Goal: Obtain resource: Download file/media

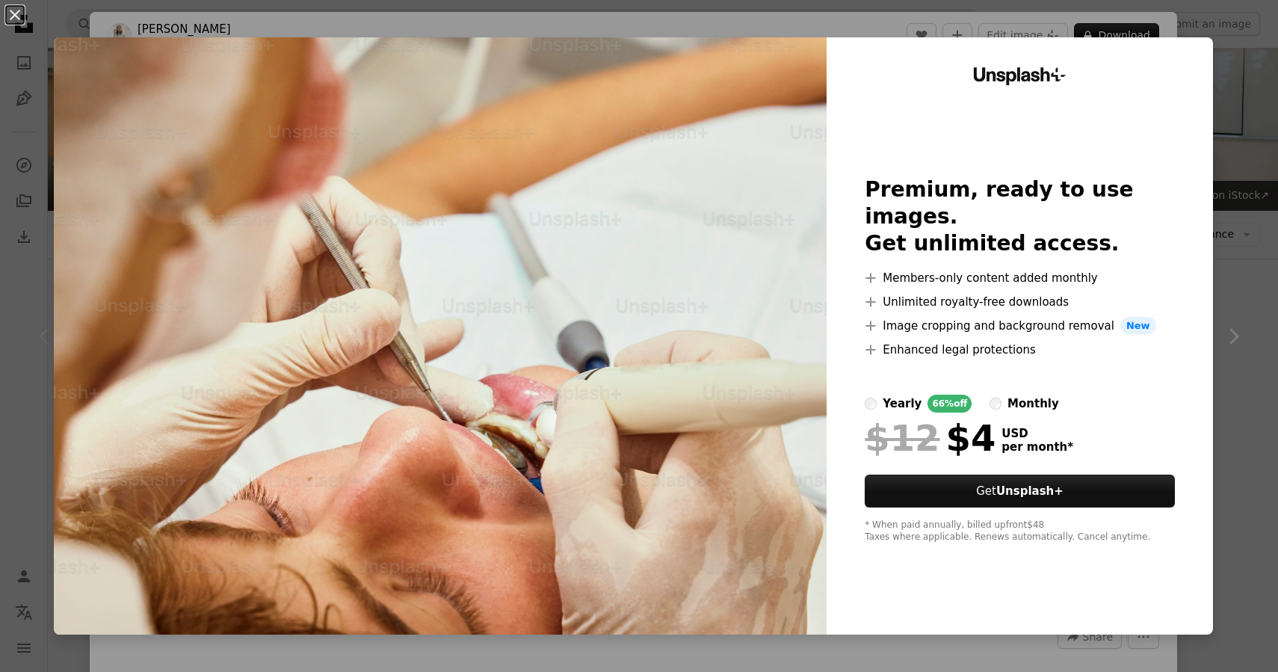
scroll to position [561, 0]
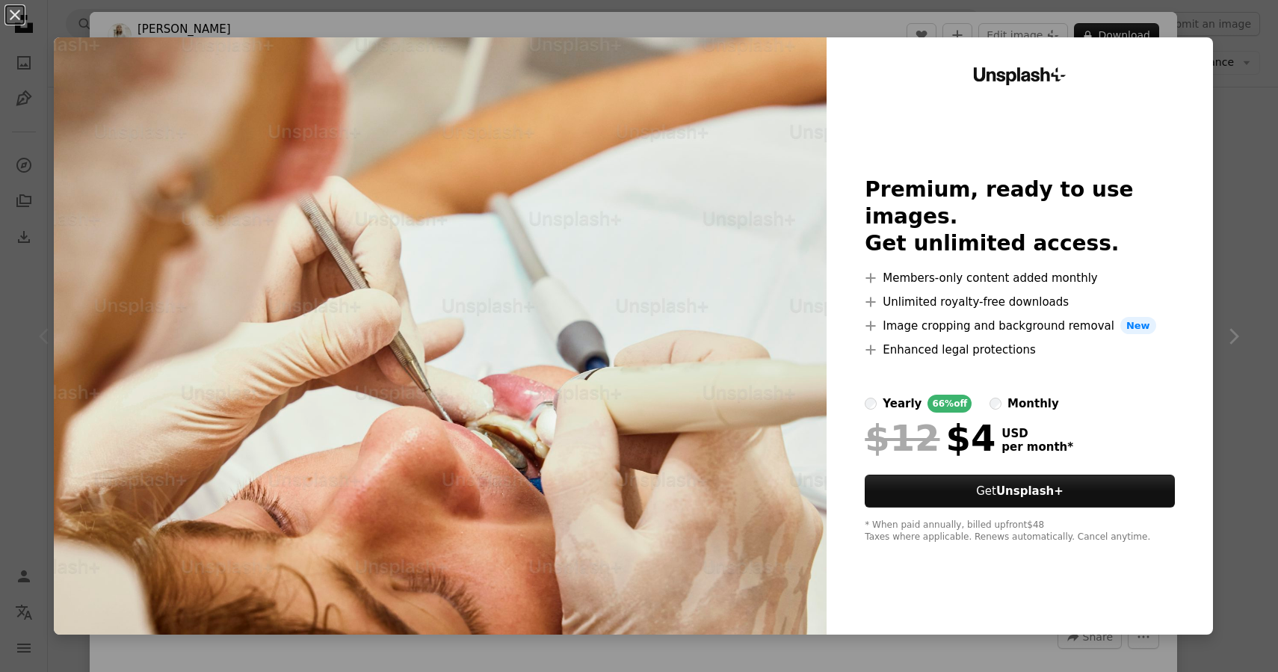
click at [1263, 107] on div "An X shape Unsplash+ Premium, ready to use images. Get unlimited access. A plus…" at bounding box center [639, 336] width 1278 height 672
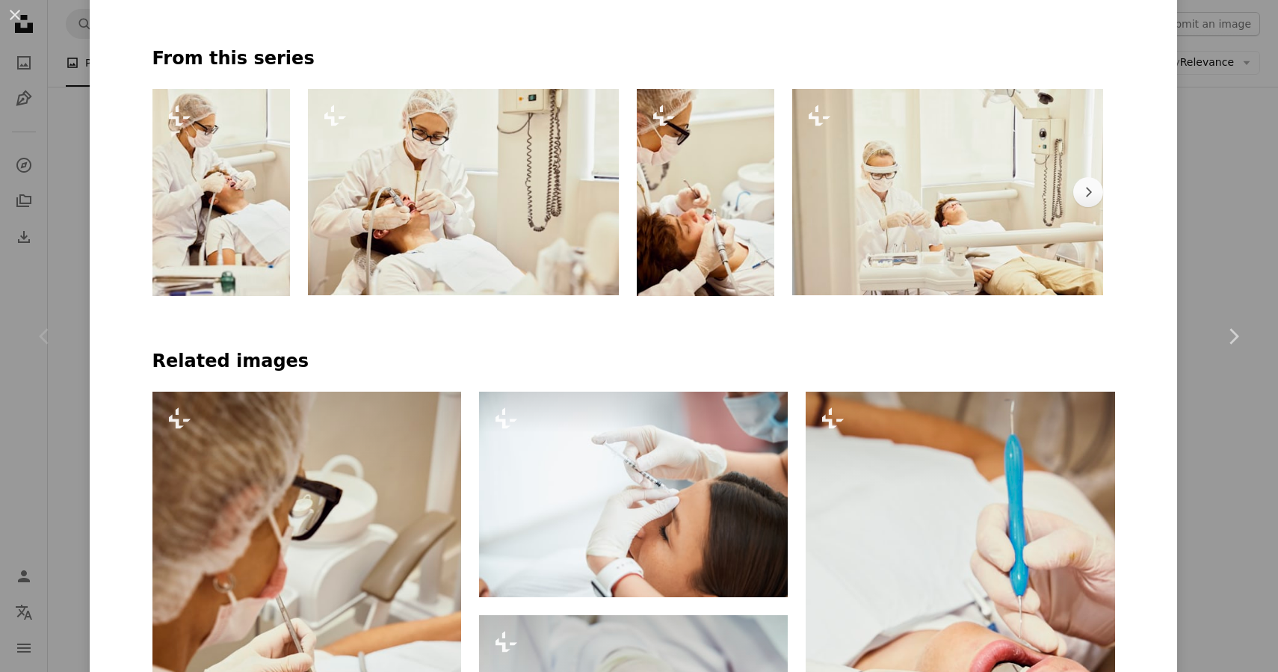
scroll to position [809, 0]
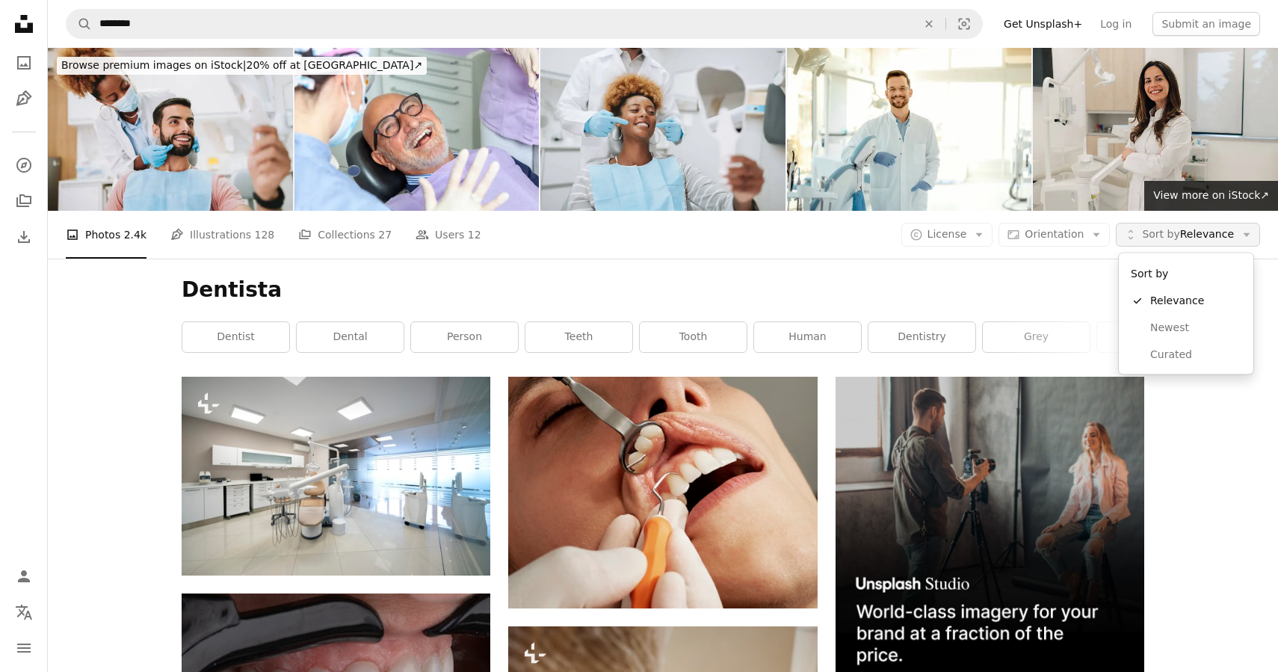
click at [1195, 237] on span "Sort by Relevance" at bounding box center [1188, 234] width 92 height 15
click at [982, 244] on button "A copyright icon © License Arrow down" at bounding box center [948, 235] width 92 height 24
click at [967, 241] on span "License" at bounding box center [948, 234] width 40 height 15
click at [968, 354] on span "Free" at bounding box center [986, 354] width 91 height 15
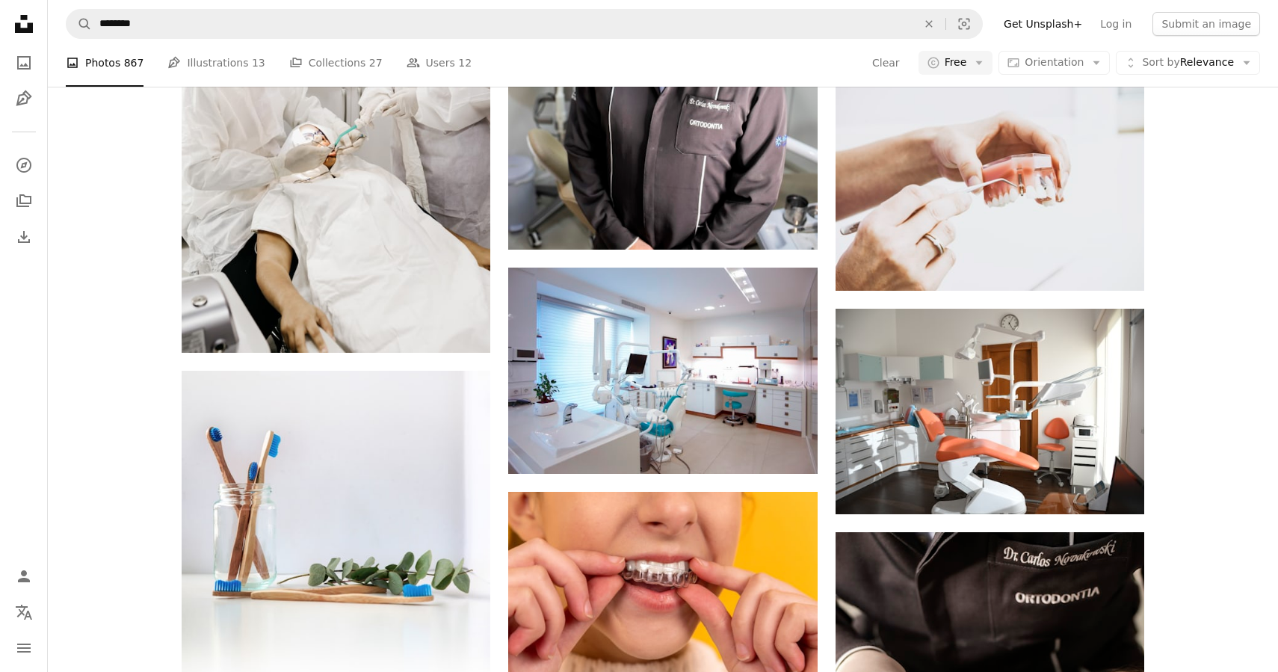
scroll to position [697, 0]
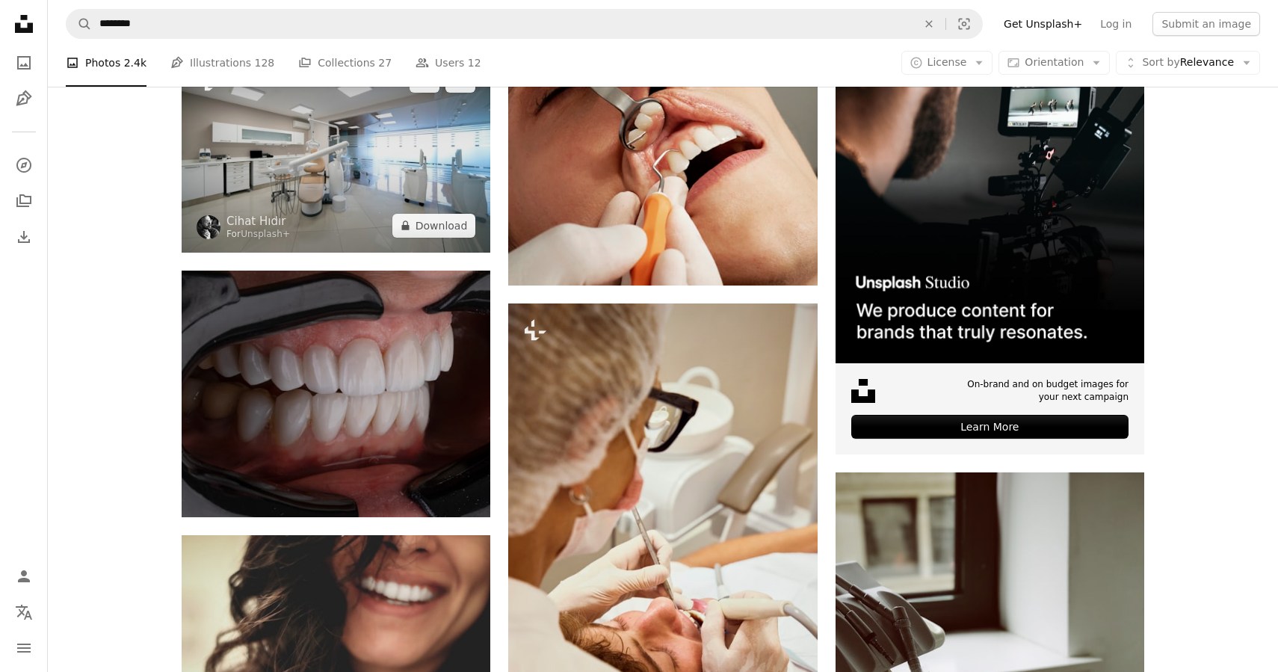
scroll to position [338, 0]
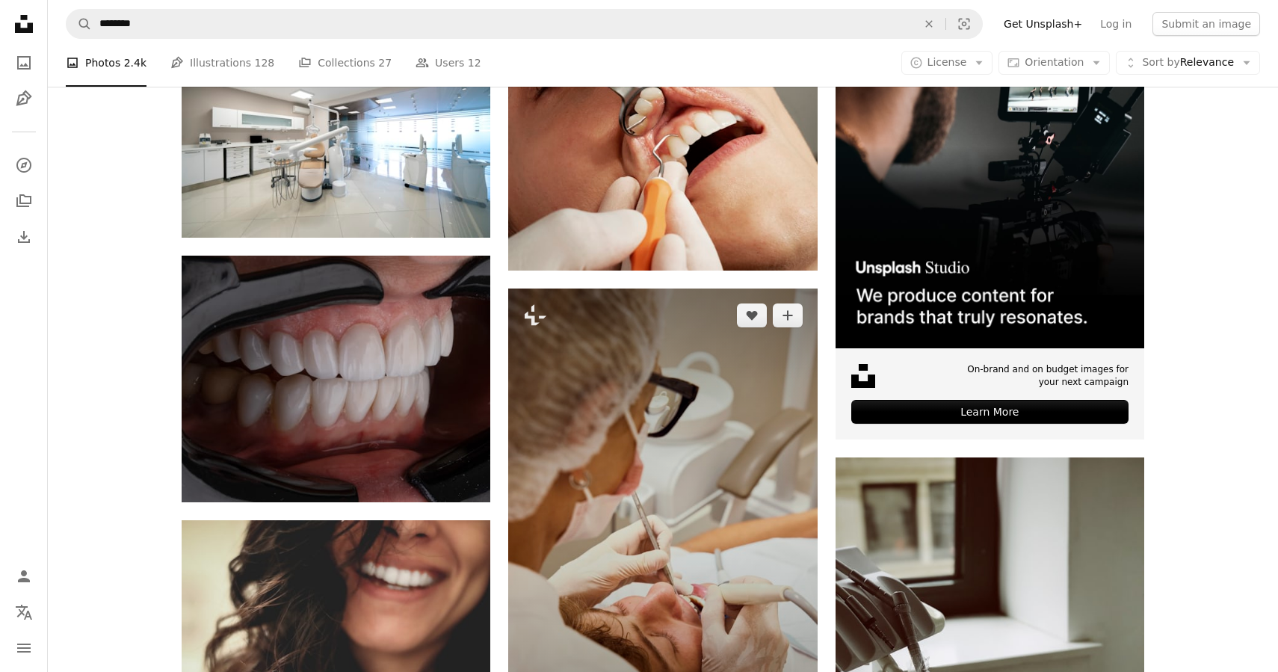
click at [619, 452] on img at bounding box center [662, 520] width 309 height 463
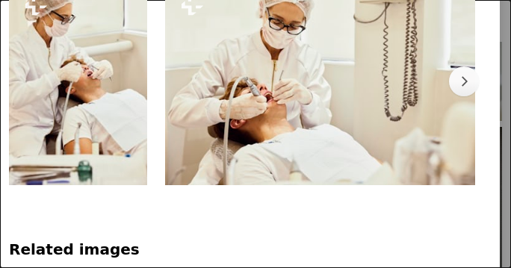
scroll to position [1176, 0]
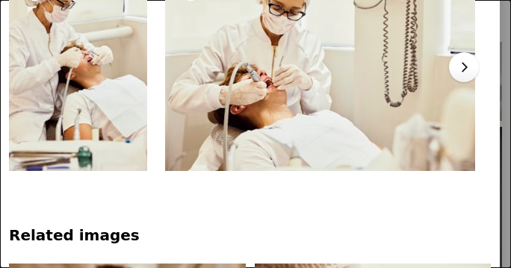
click at [472, 75] on icon "Chevron right" at bounding box center [464, 67] width 15 height 15
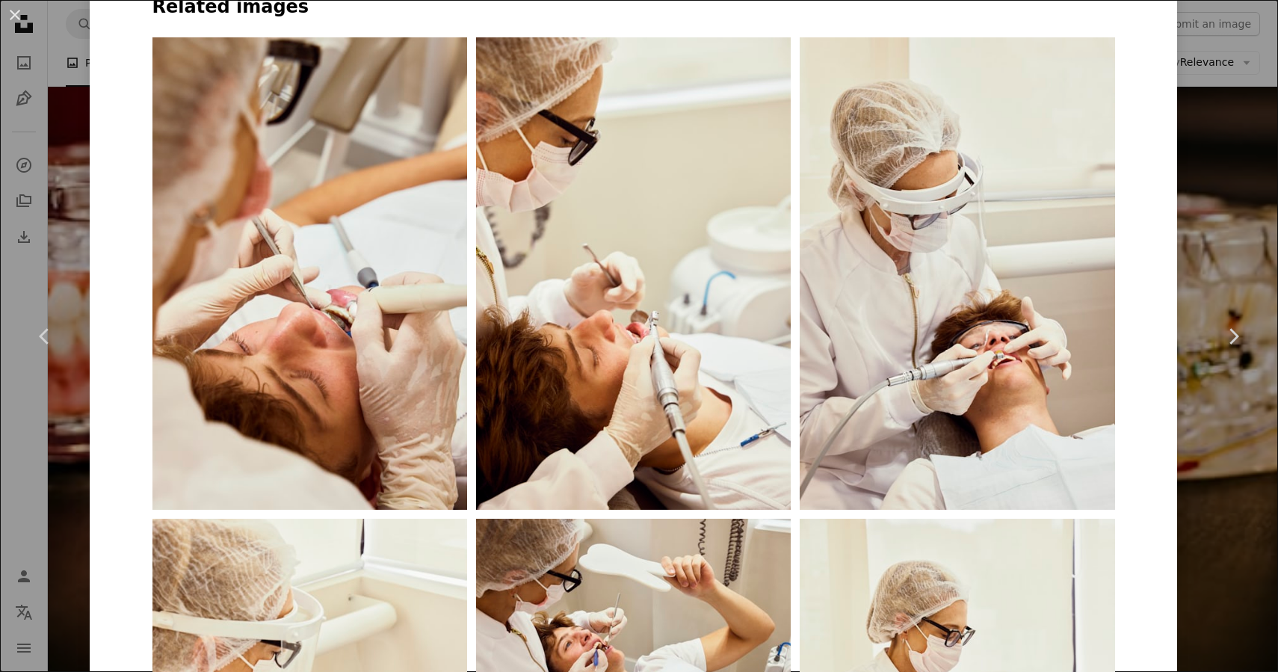
scroll to position [2906, 0]
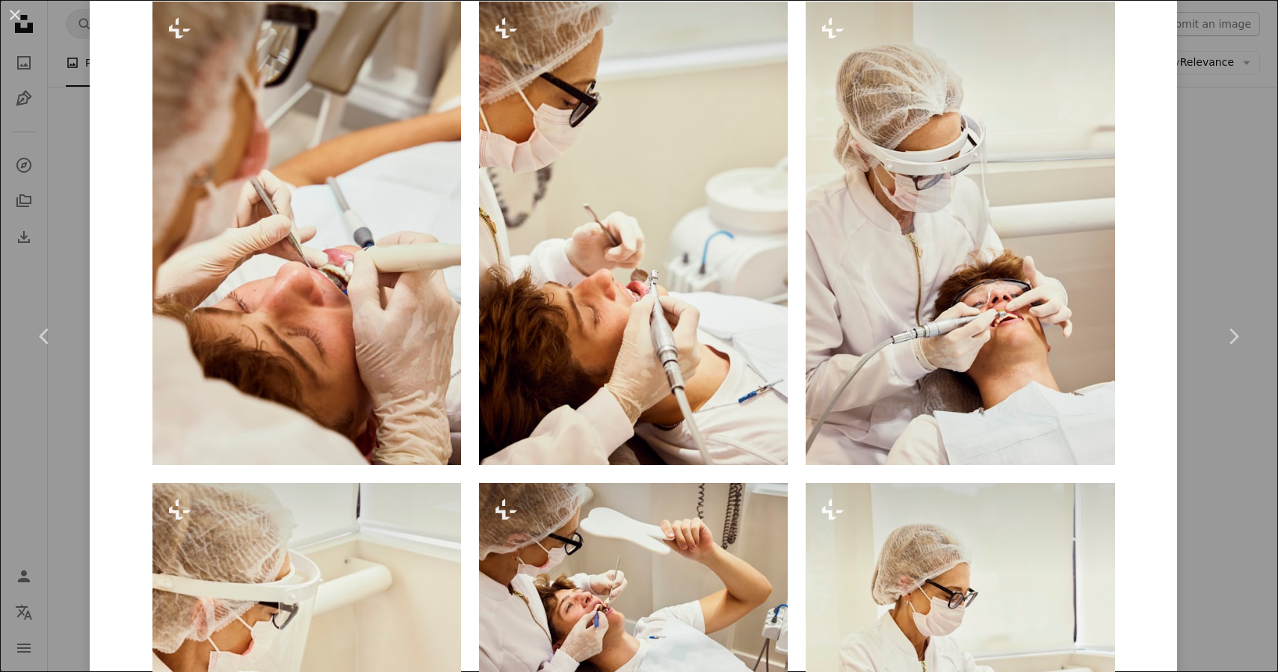
click at [67, 537] on div "An X shape Chevron left Chevron right [PERSON_NAME] For Unsplash+ A heart A plu…" at bounding box center [639, 336] width 1278 height 672
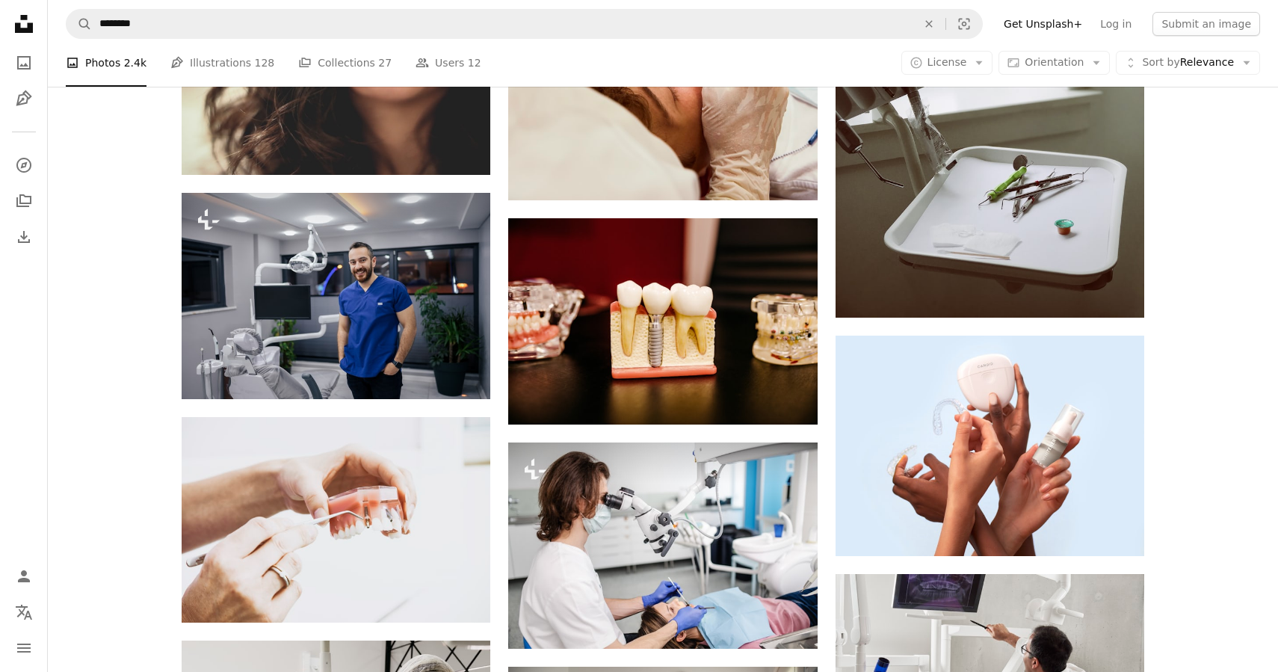
scroll to position [742, 0]
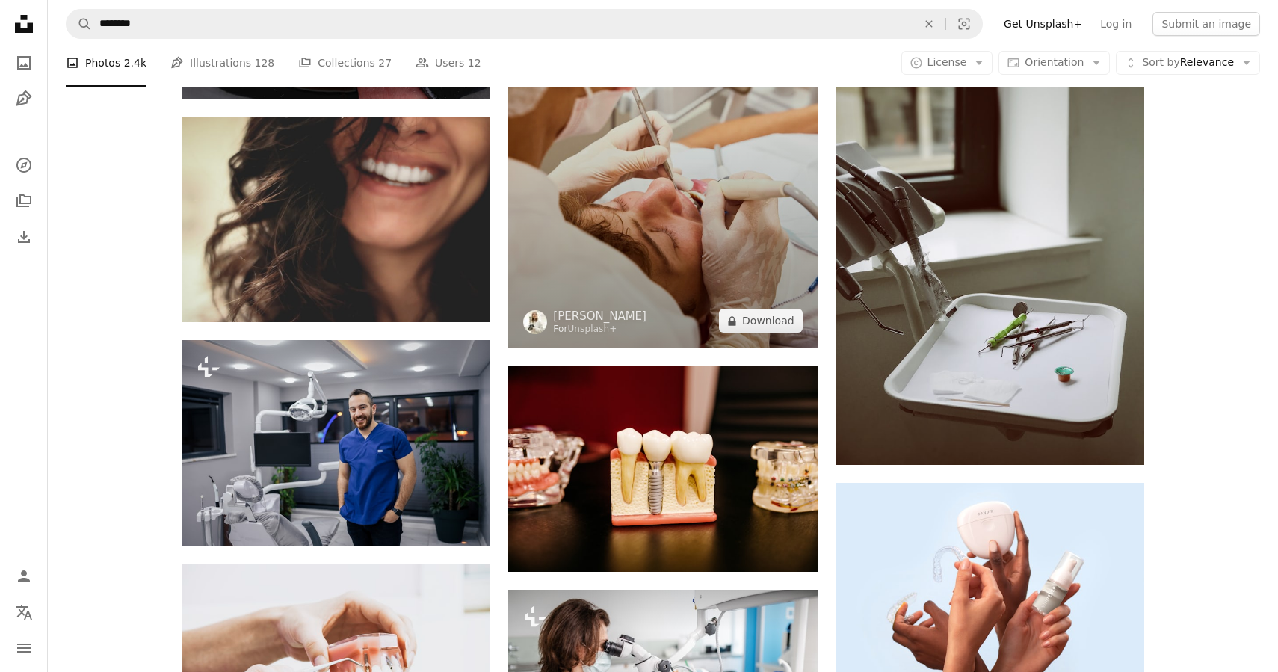
click at [688, 203] on img at bounding box center [662, 115] width 309 height 463
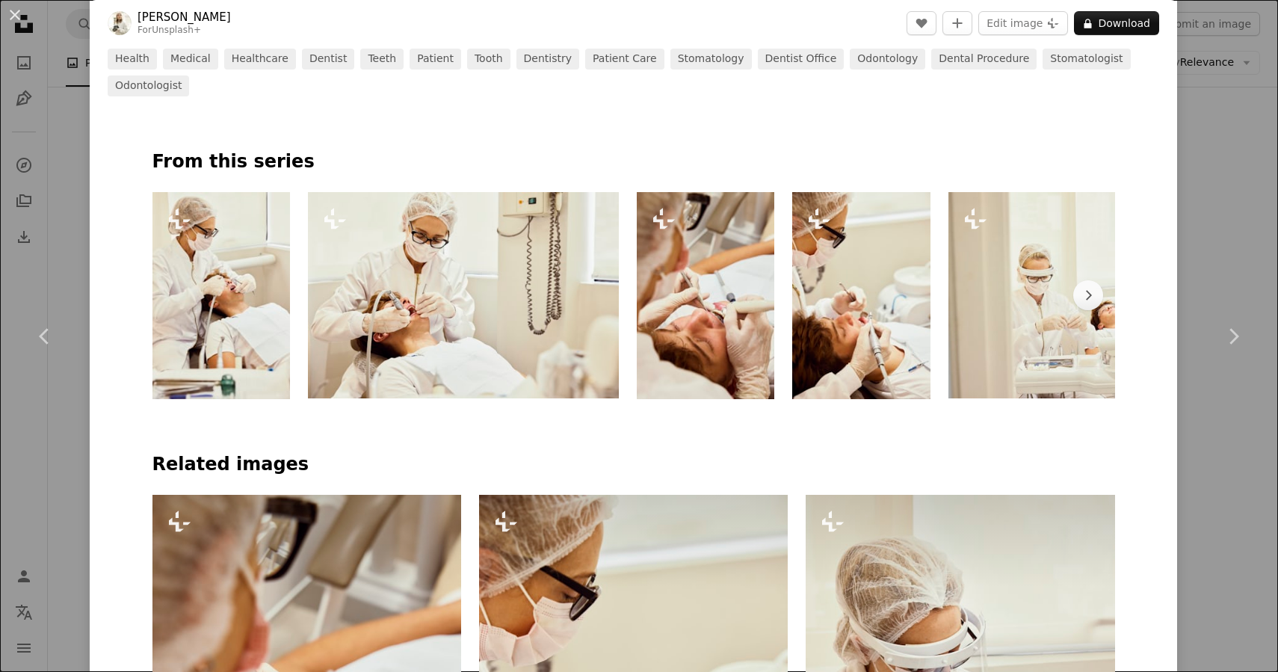
scroll to position [677, 0]
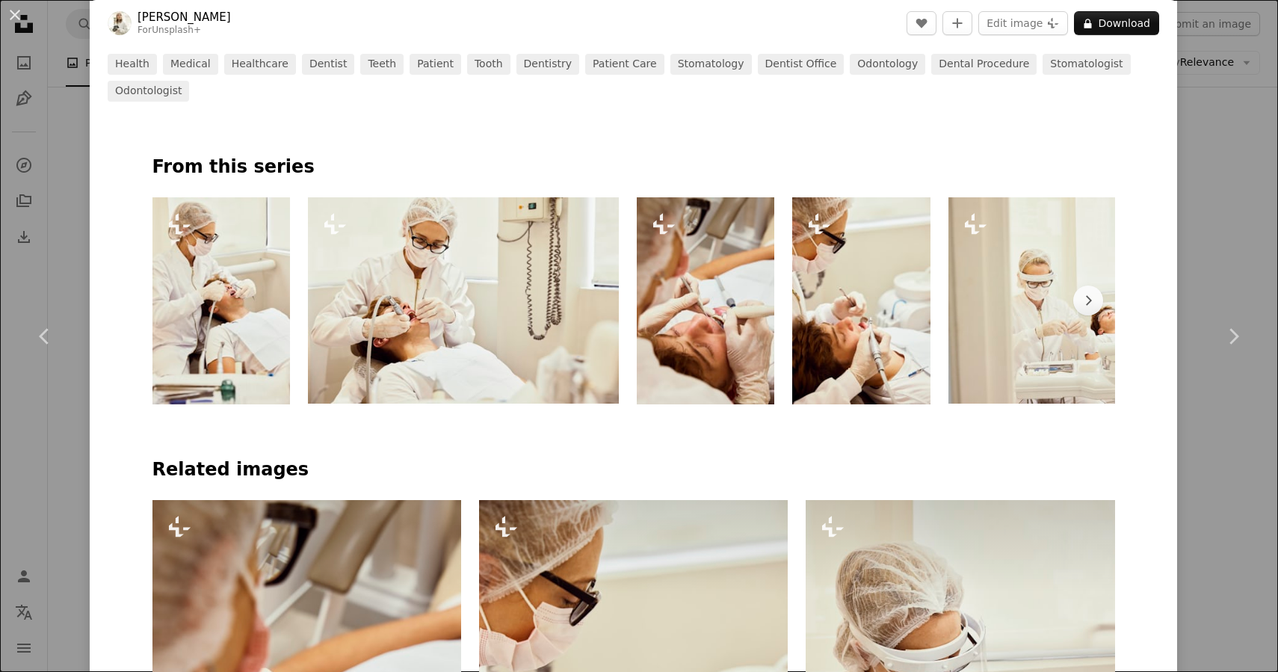
click at [721, 247] on img at bounding box center [706, 300] width 138 height 207
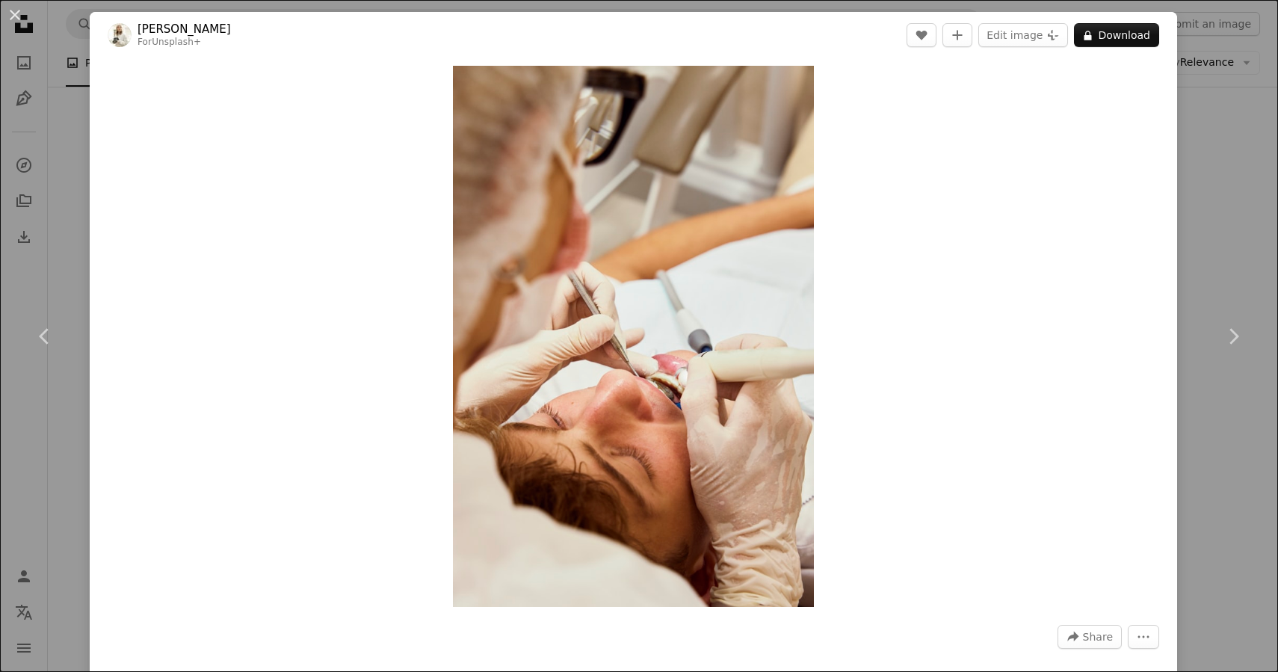
click at [72, 460] on div "An X shape Chevron left Chevron right [PERSON_NAME] For Unsplash+ A heart A plu…" at bounding box center [639, 336] width 1278 height 672
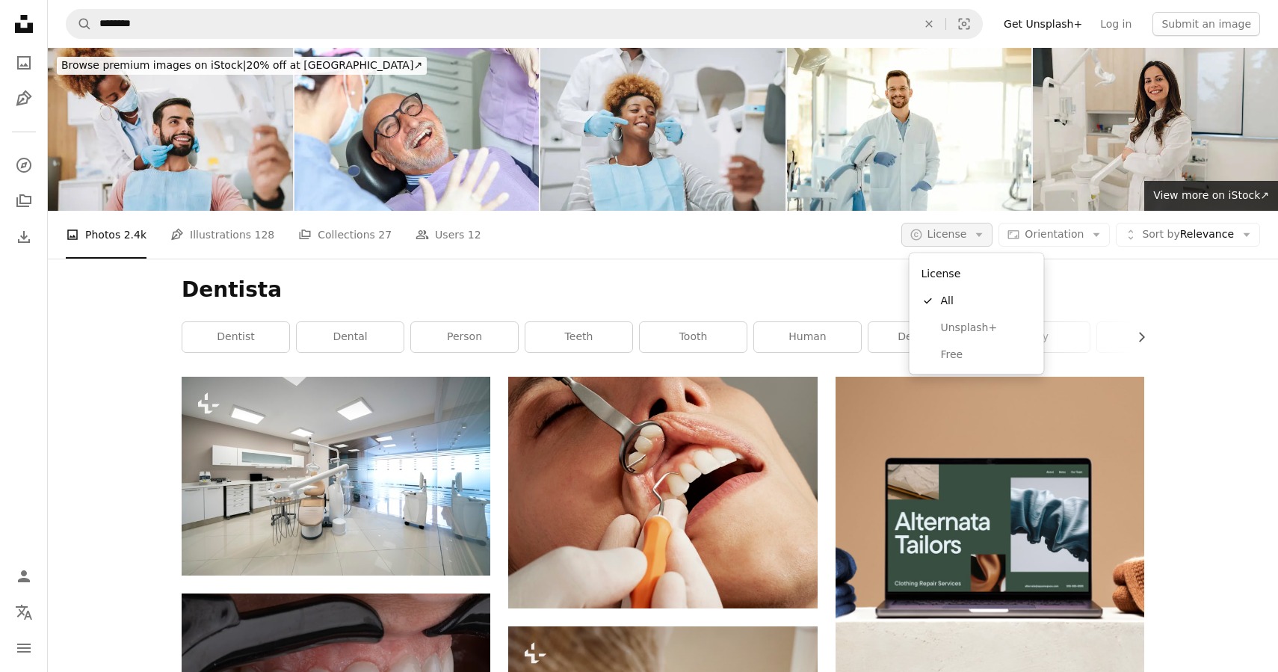
click at [964, 240] on span "License" at bounding box center [948, 234] width 40 height 12
click at [943, 369] on div "License A checkmark All Unsplash+ Free" at bounding box center [977, 313] width 135 height 121
click at [941, 357] on span "Free" at bounding box center [986, 354] width 91 height 15
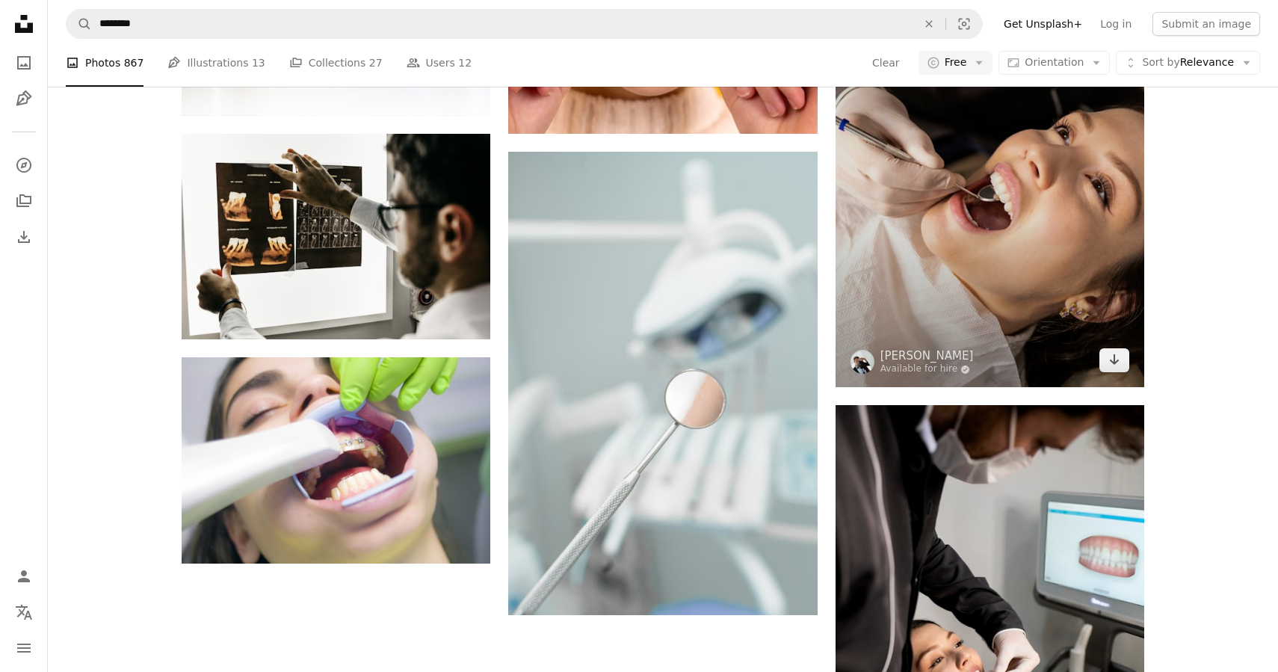
scroll to position [1765, 0]
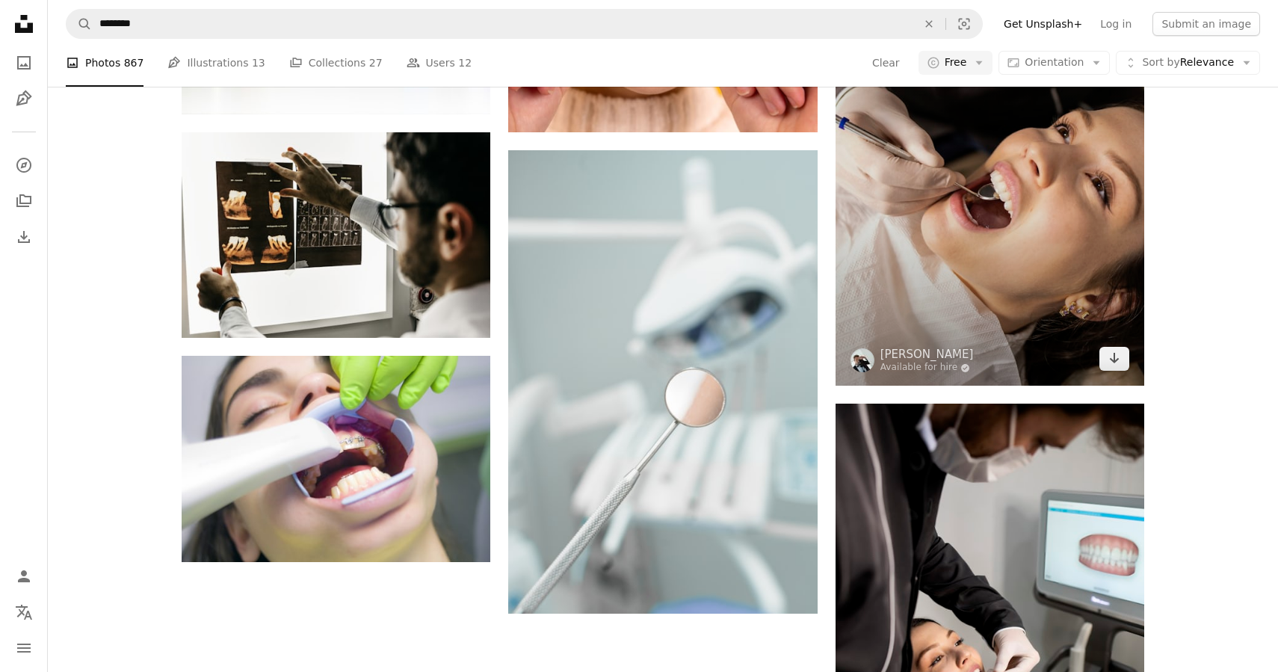
click at [1018, 199] on img at bounding box center [990, 176] width 309 height 419
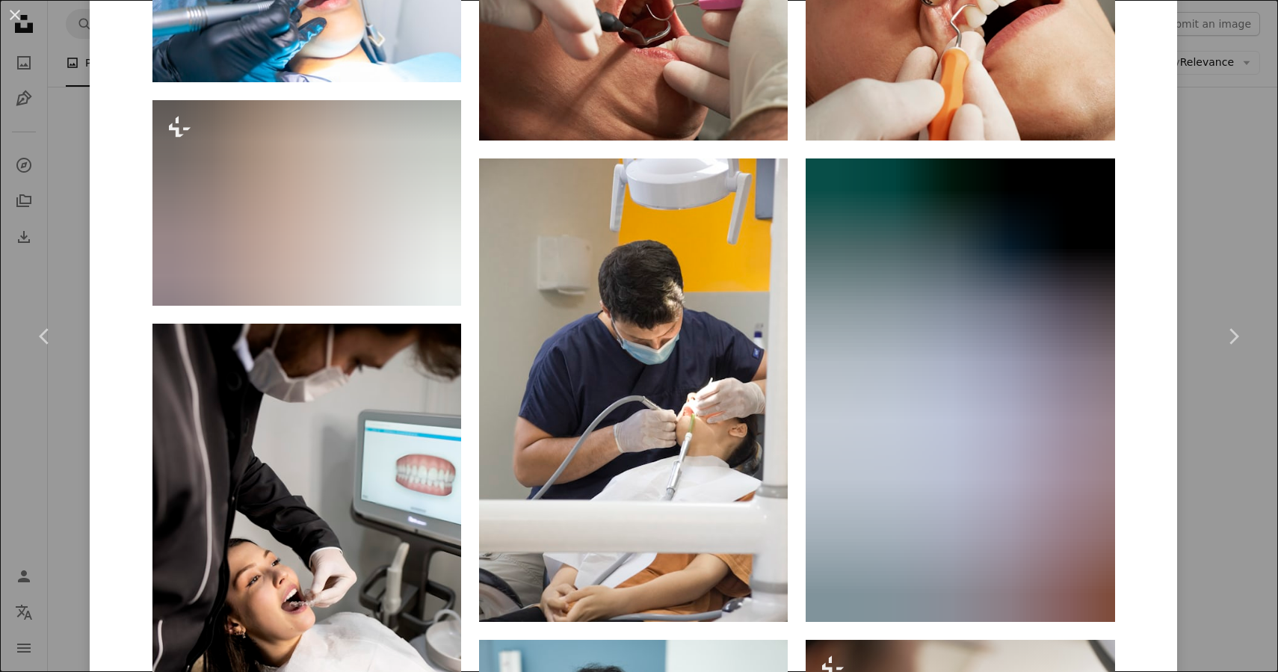
scroll to position [1278, 0]
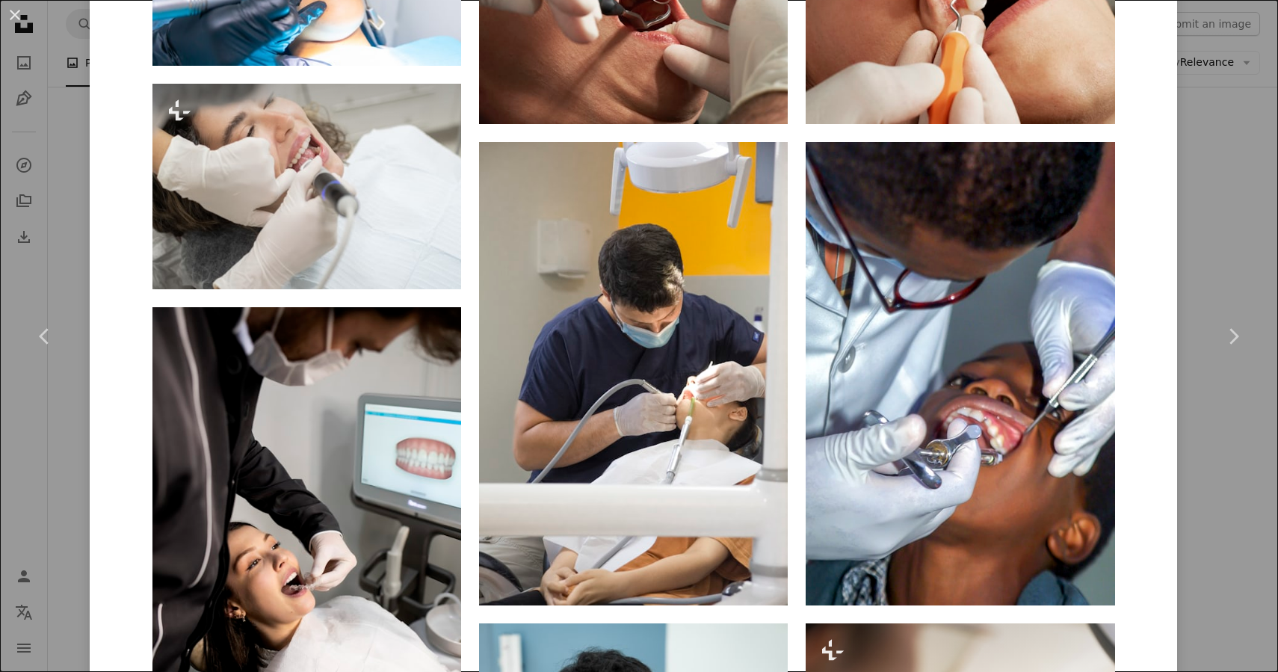
click at [73, 494] on div "An X shape Chevron left Chevron right [PERSON_NAME] Grobgaard Available for hir…" at bounding box center [639, 336] width 1278 height 672
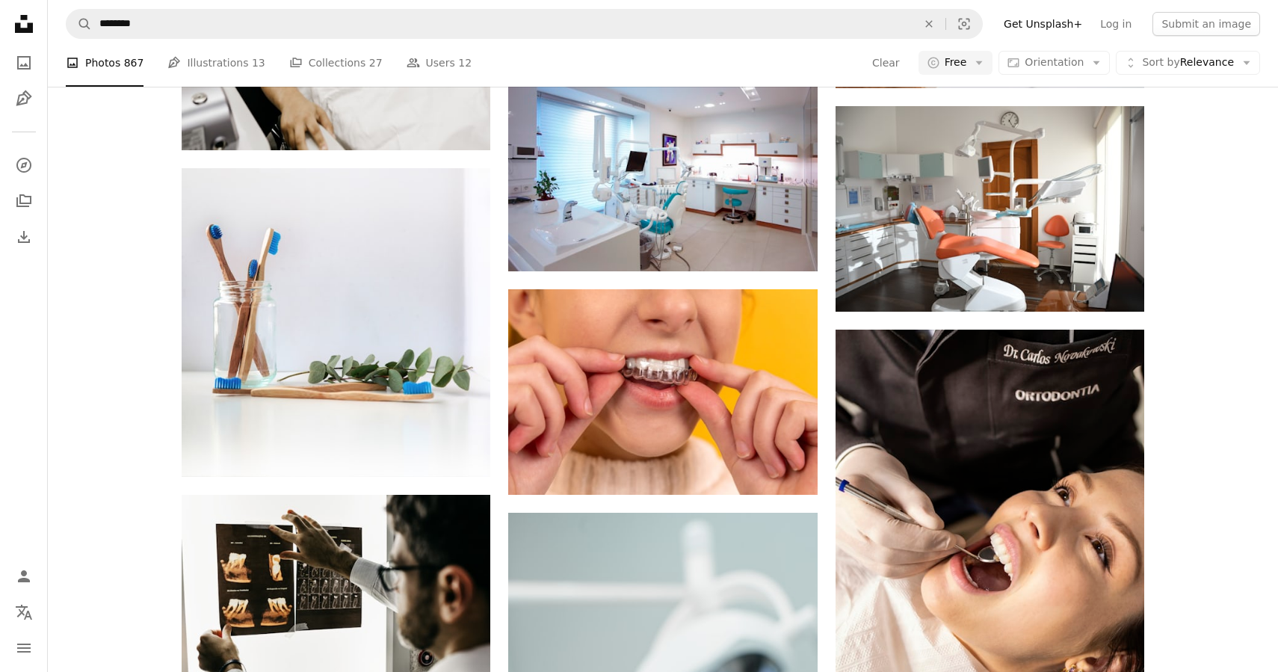
scroll to position [1405, 0]
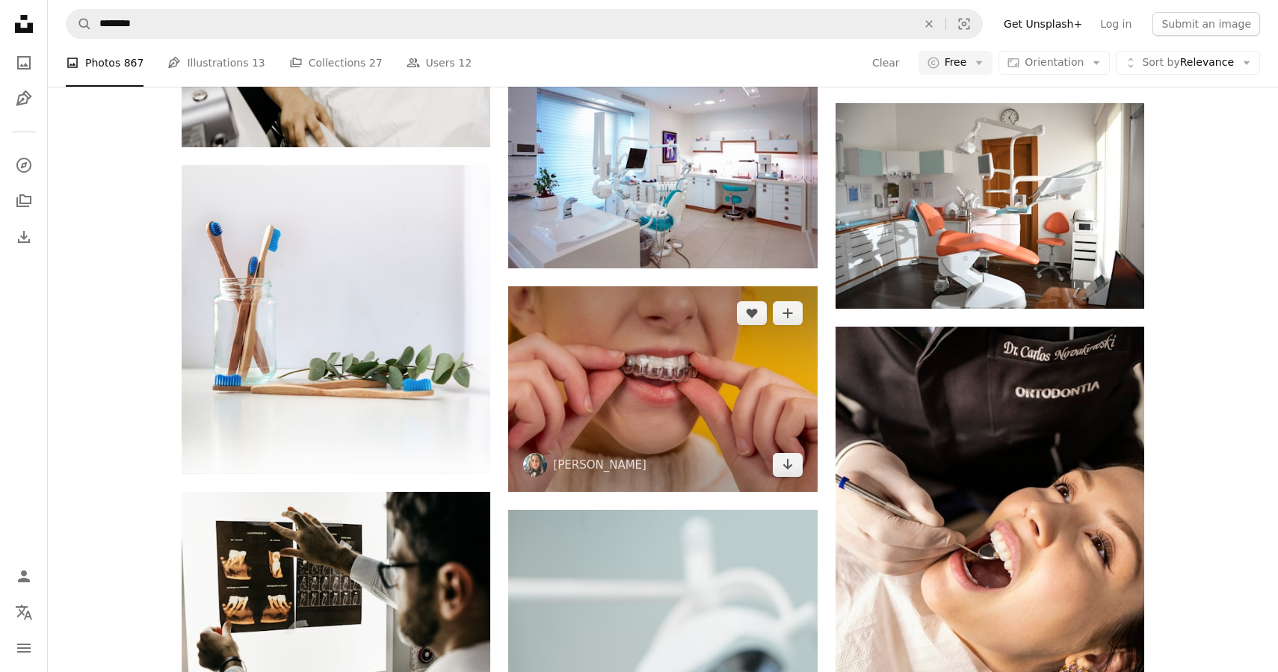
click at [659, 357] on img at bounding box center [662, 389] width 309 height 206
